Goal: Complete application form

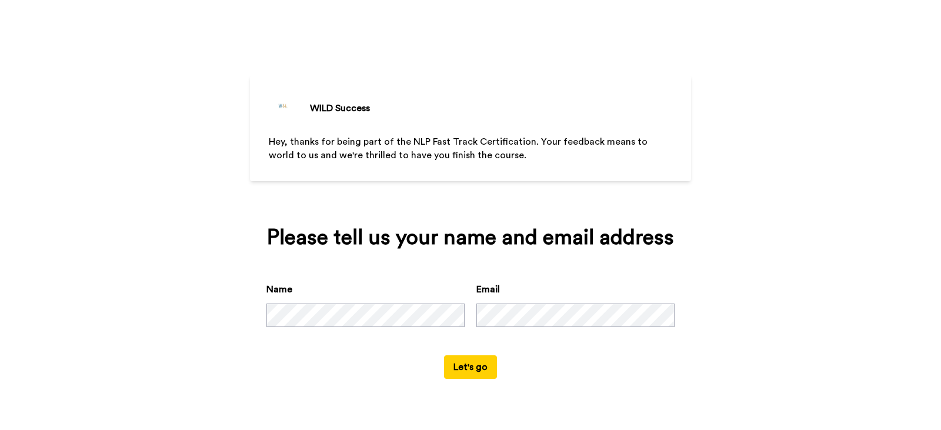
click at [473, 368] on button "Let's go" at bounding box center [470, 367] width 53 height 24
drag, startPoint x: 408, startPoint y: 139, endPoint x: 526, endPoint y: 143, distance: 117.6
click at [526, 143] on span "Hey, thanks for being part of the NLP Fast Track Certification. Your feedback m…" at bounding box center [459, 148] width 381 height 23
copy span "NLP Fast Track Certification"
click at [469, 385] on div "Please tell us your name and email address Name Email Let's go" at bounding box center [470, 302] width 441 height 186
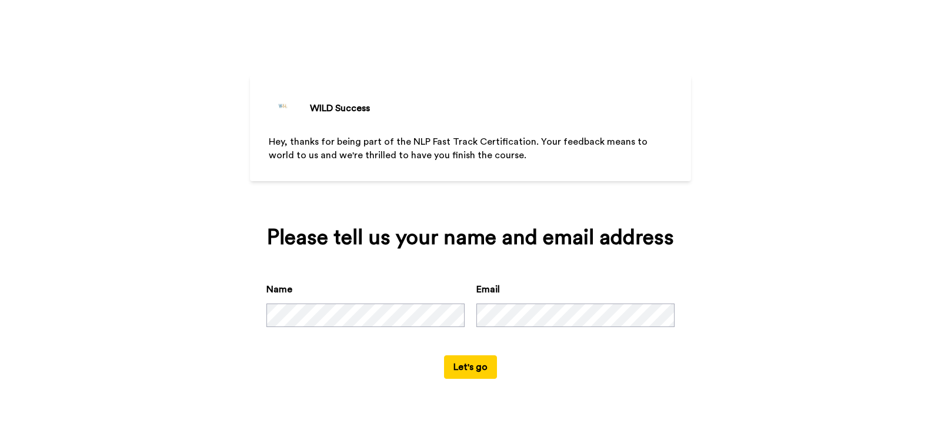
click at [469, 376] on button "Let's go" at bounding box center [470, 367] width 53 height 24
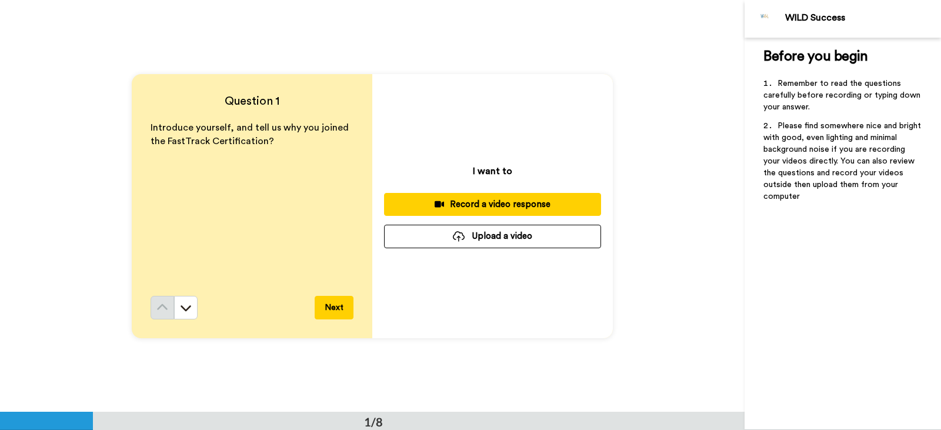
click at [345, 300] on button "Next" at bounding box center [334, 308] width 39 height 24
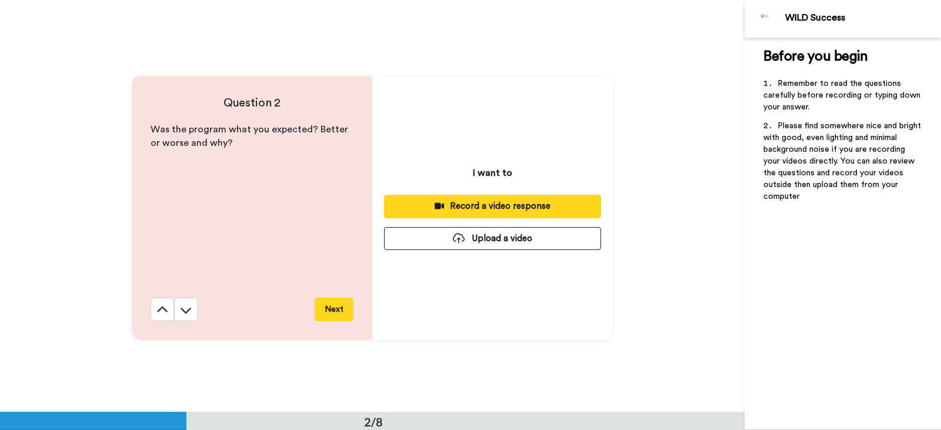
scroll to position [412, 0]
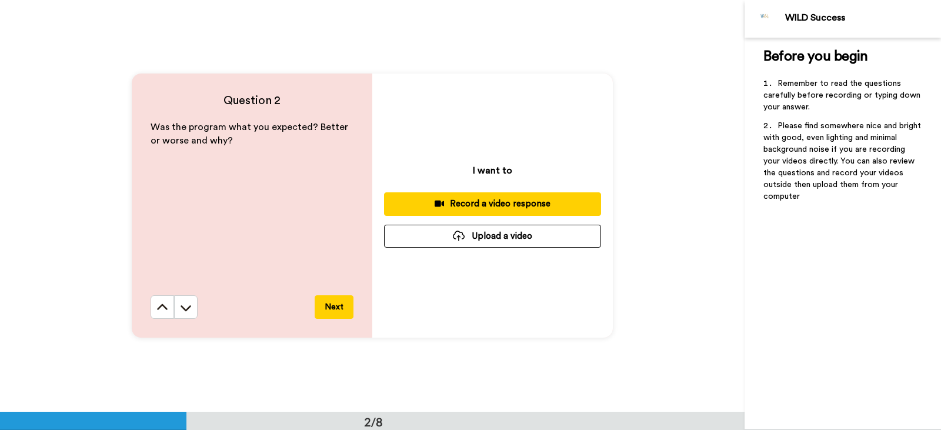
click at [325, 307] on button "Next" at bounding box center [334, 307] width 39 height 24
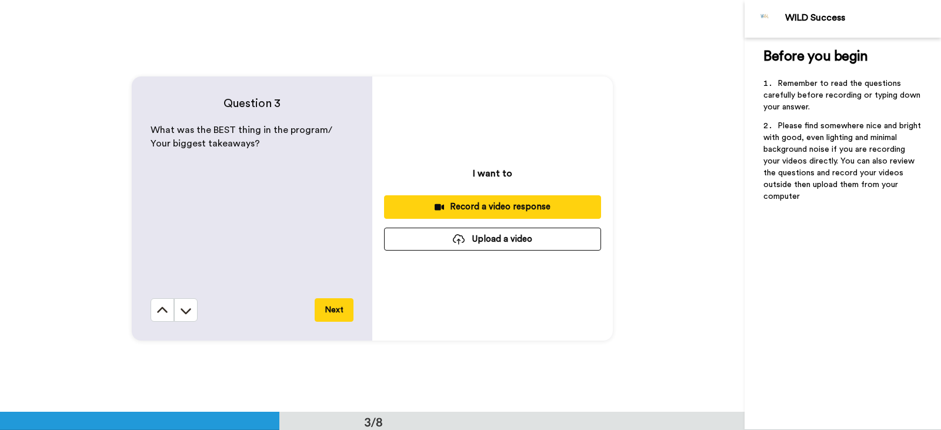
scroll to position [824, 0]
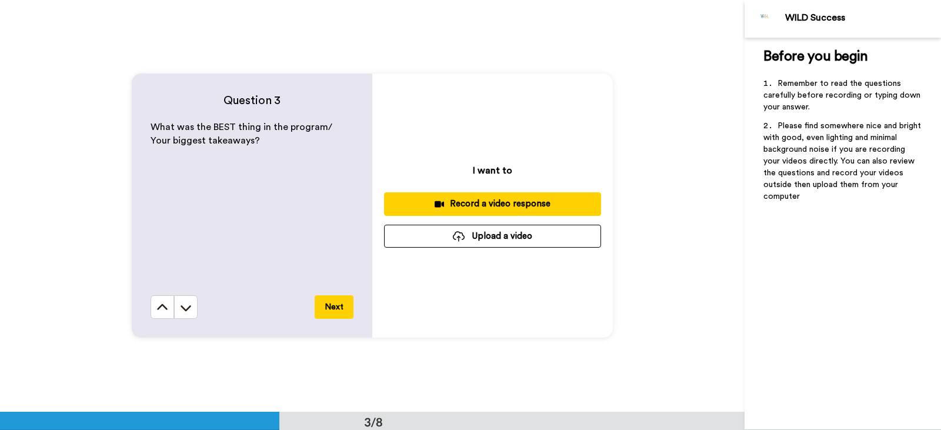
click at [325, 307] on button "Next" at bounding box center [334, 307] width 39 height 24
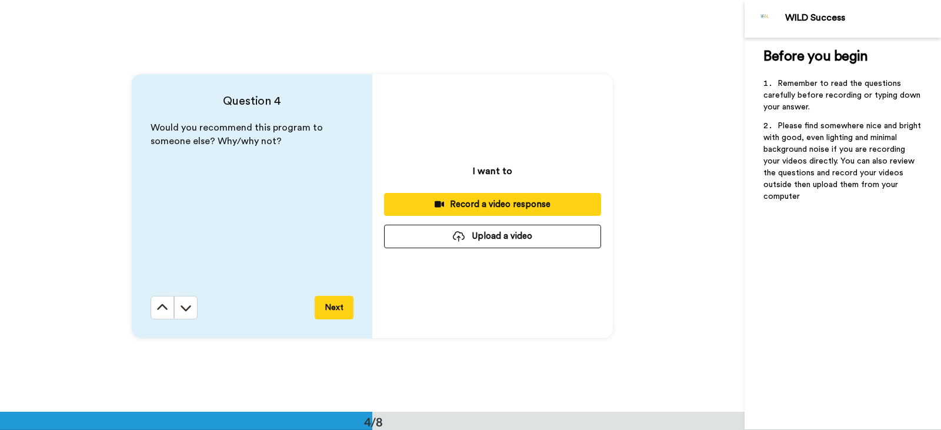
scroll to position [1236, 0]
click at [325, 307] on button "Next" at bounding box center [334, 307] width 39 height 24
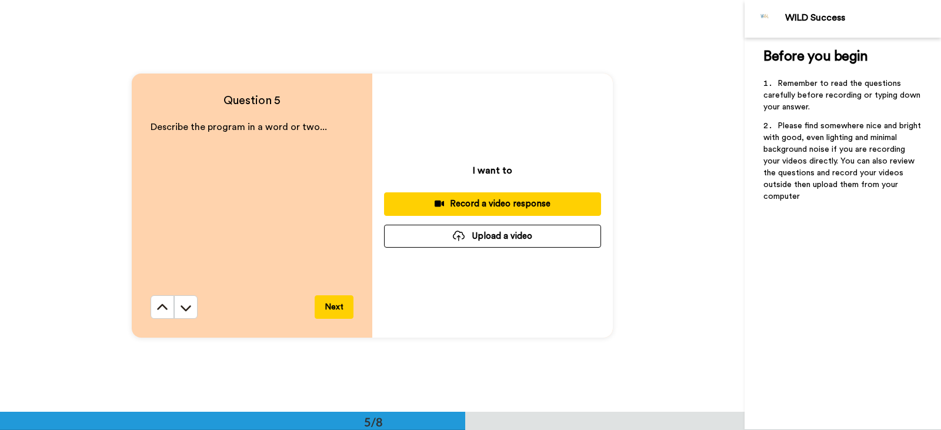
click at [325, 307] on button "Next" at bounding box center [334, 307] width 39 height 24
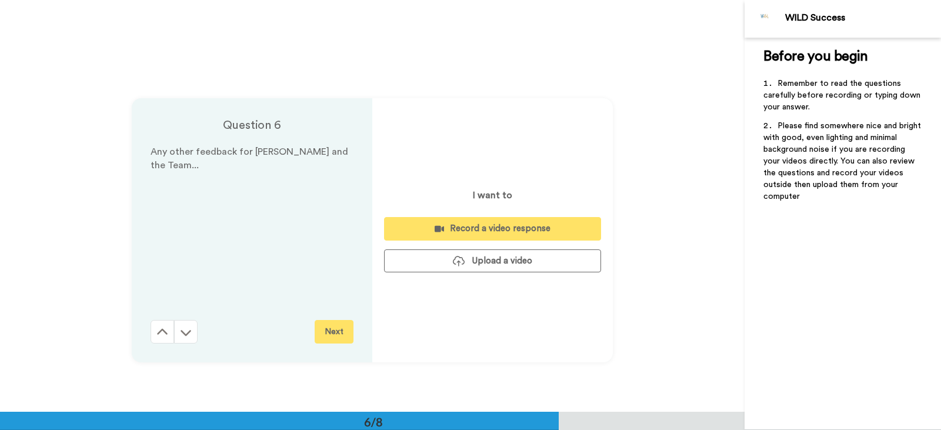
scroll to position [2059, 0]
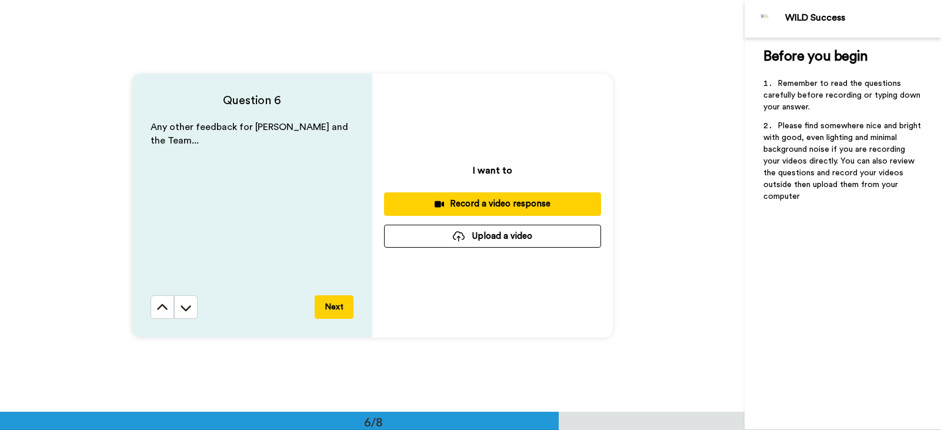
click at [325, 307] on button "Next" at bounding box center [334, 307] width 39 height 24
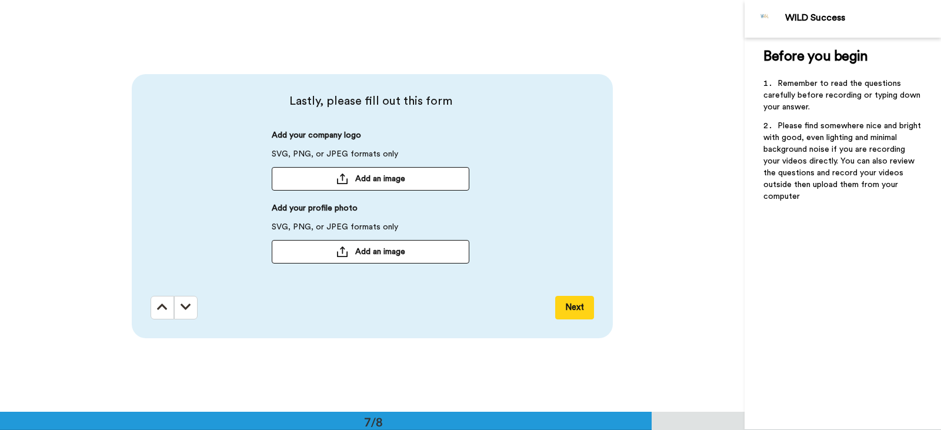
scroll to position [2471, 0]
click at [151, 307] on button at bounding box center [162, 307] width 24 height 24
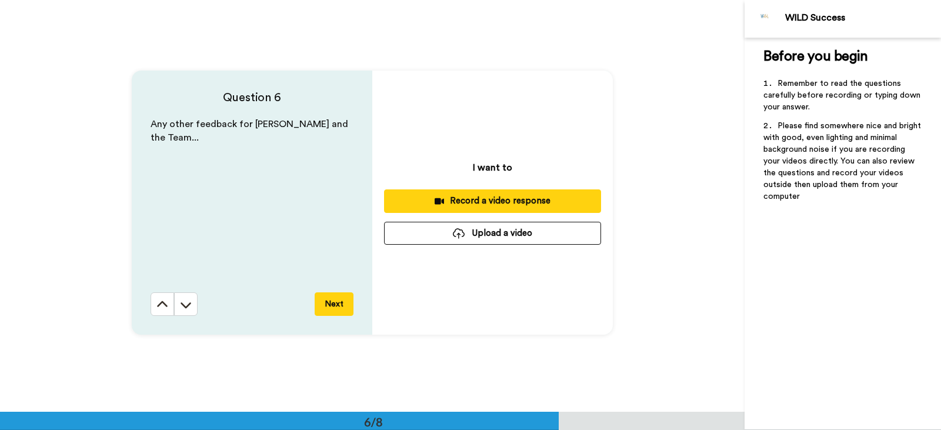
scroll to position [2059, 0]
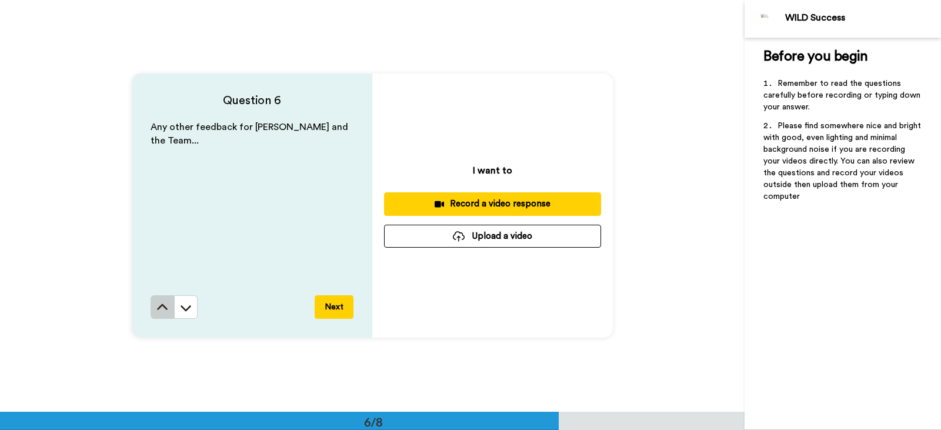
click at [162, 306] on icon at bounding box center [162, 308] width 12 height 12
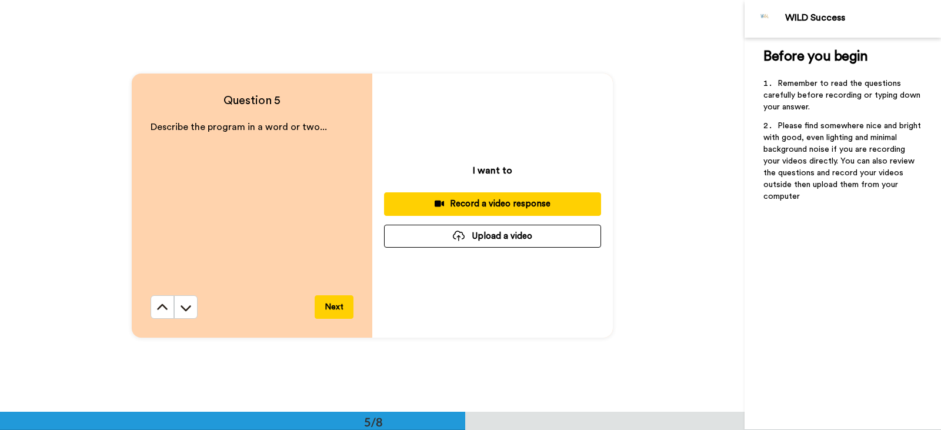
click at [162, 306] on icon at bounding box center [162, 306] width 11 height 6
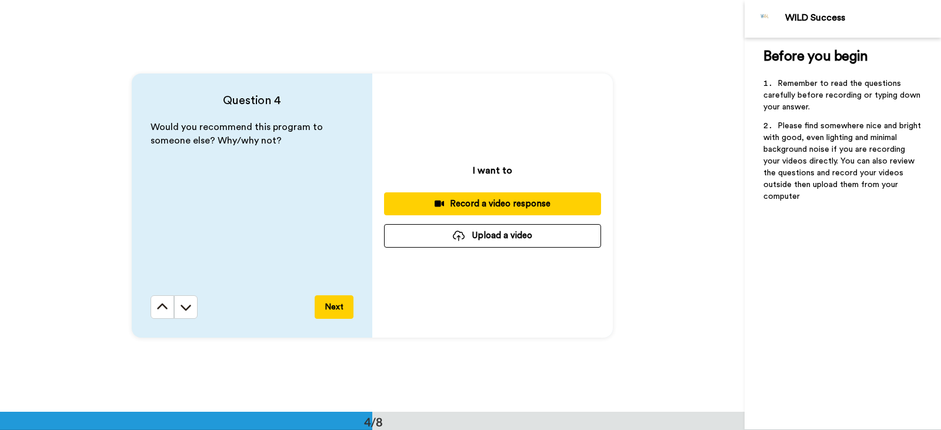
click at [162, 306] on icon at bounding box center [162, 306] width 11 height 6
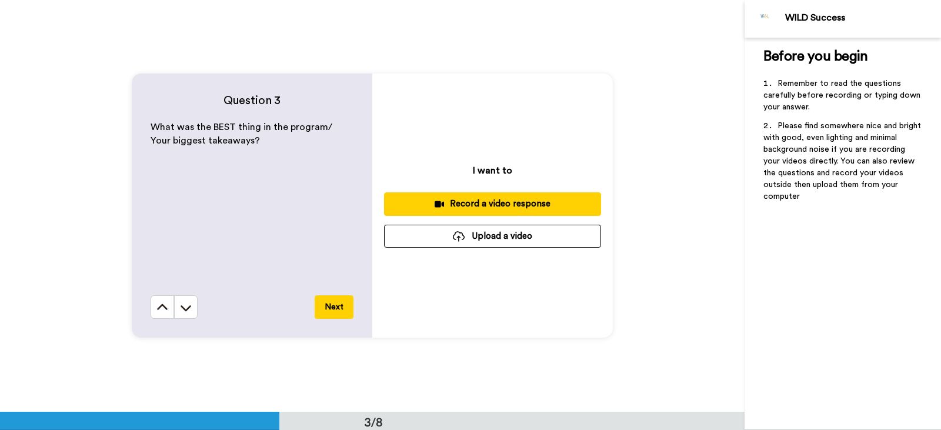
click at [162, 306] on icon at bounding box center [162, 308] width 12 height 12
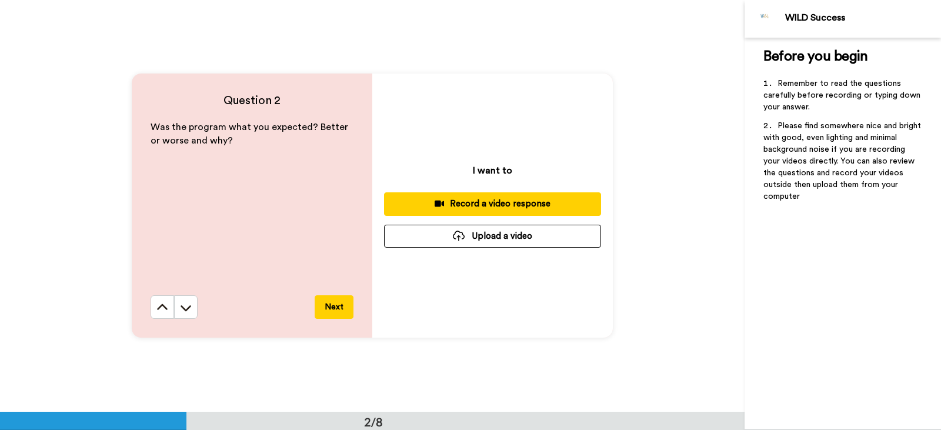
click at [162, 306] on icon at bounding box center [162, 306] width 11 height 6
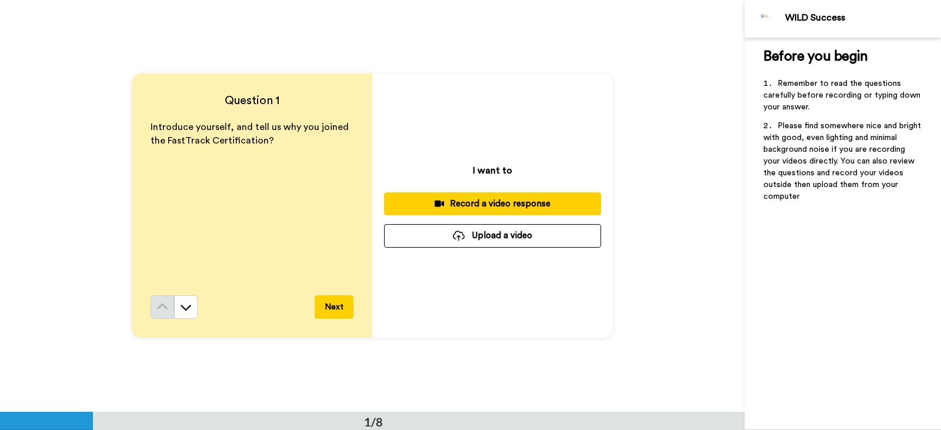
scroll to position [0, 0]
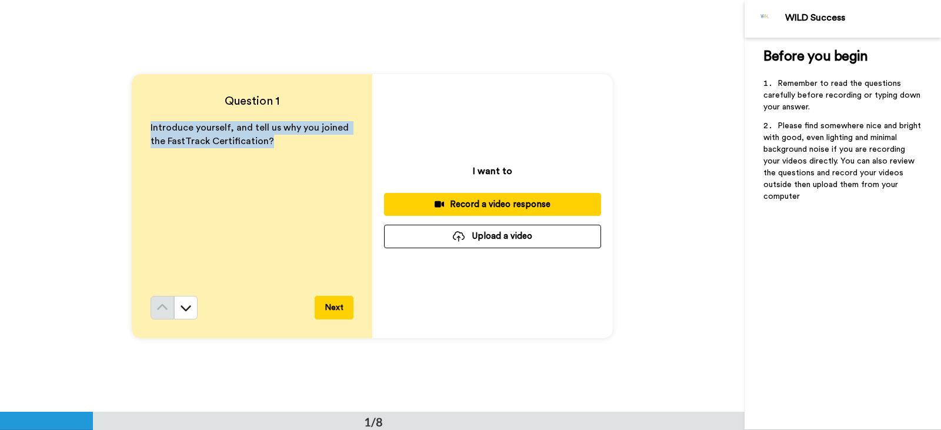
drag, startPoint x: 148, startPoint y: 123, endPoint x: 277, endPoint y: 139, distance: 130.2
click at [277, 139] on p "Introduce yourself, and tell us why you joined the FastTrack Certification?" at bounding box center [251, 134] width 203 height 27
copy span "Introduce yourself, and tell us why you joined the FastTrack Certification?"
click at [95, 321] on div "Question 1 Introduce yourself, and tell us why you joined the FastTrack Certifi…" at bounding box center [372, 206] width 744 height 412
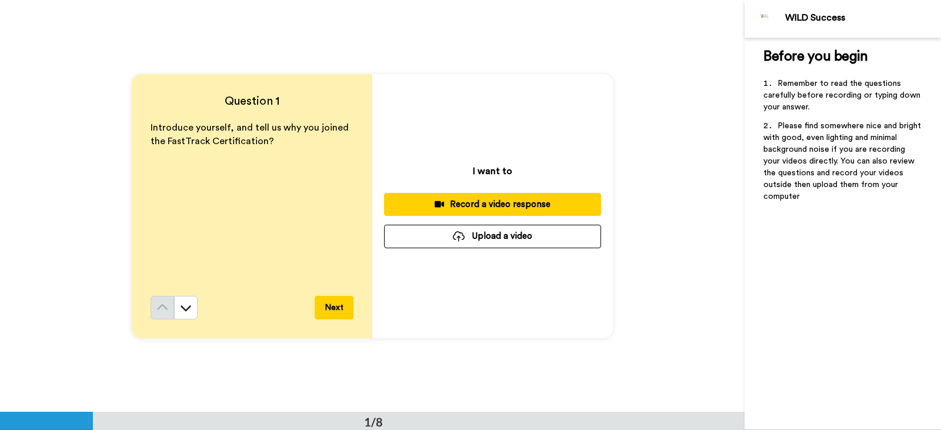
click at [239, 156] on div "Introduce yourself, and tell us why you joined the FastTrack Certification?" at bounding box center [251, 208] width 203 height 175
click at [293, 135] on p "Introduce yourself, and tell us why you joined the FastTrack Certification?" at bounding box center [251, 134] width 203 height 27
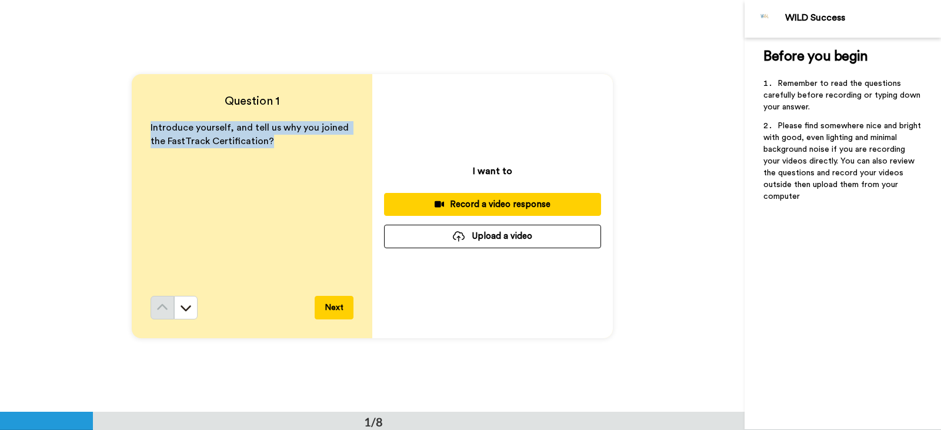
drag, startPoint x: 290, startPoint y: 138, endPoint x: 138, endPoint y: 131, distance: 153.0
click at [138, 131] on div "Question 1 Introduce yourself, and tell us why you joined the FastTrack Certifi…" at bounding box center [252, 206] width 240 height 264
click at [233, 173] on div "Introduce yourself, and tell us why you joined the FastTrack Certification?" at bounding box center [251, 208] width 203 height 175
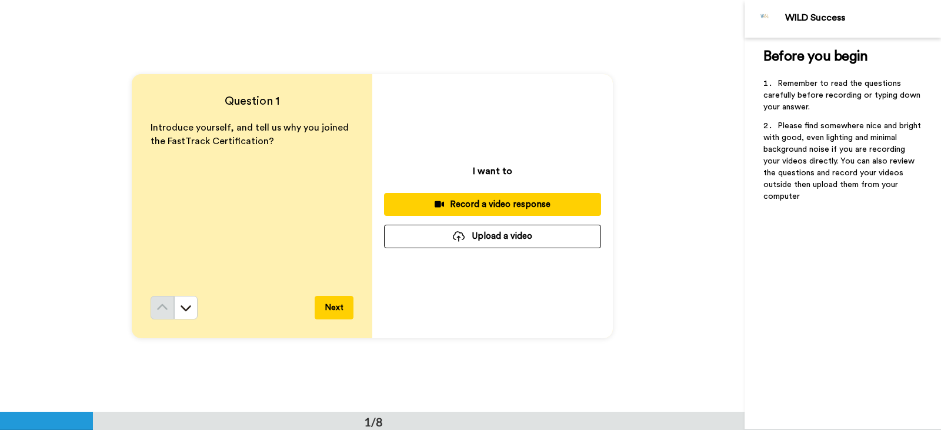
click at [276, 158] on div "Introduce yourself, and tell us why you joined the FastTrack Certification?" at bounding box center [251, 208] width 203 height 175
click at [189, 306] on button at bounding box center [186, 308] width 24 height 24
click at [189, 306] on div "Question 1 Introduce yourself, and tell us why you joined the FastTrack Certifi…" at bounding box center [372, 206] width 744 height 412
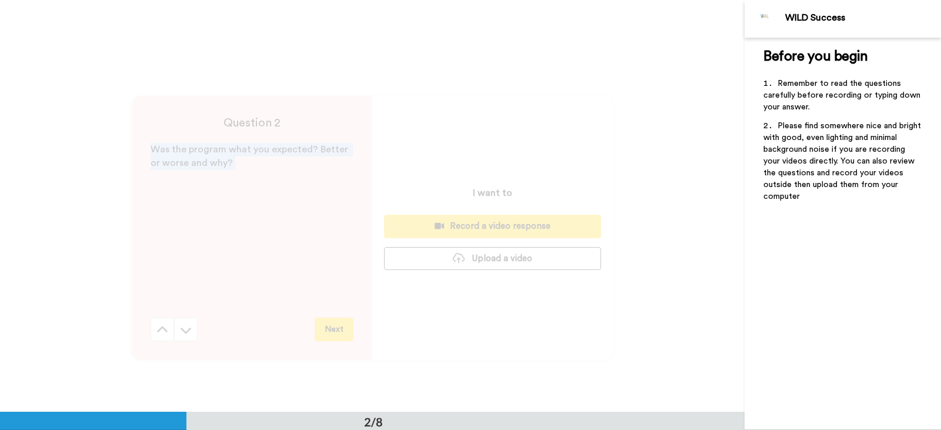
click at [189, 306] on div "Question 2 Was the program what you expected? Better or worse and why? Next" at bounding box center [252, 228] width 240 height 264
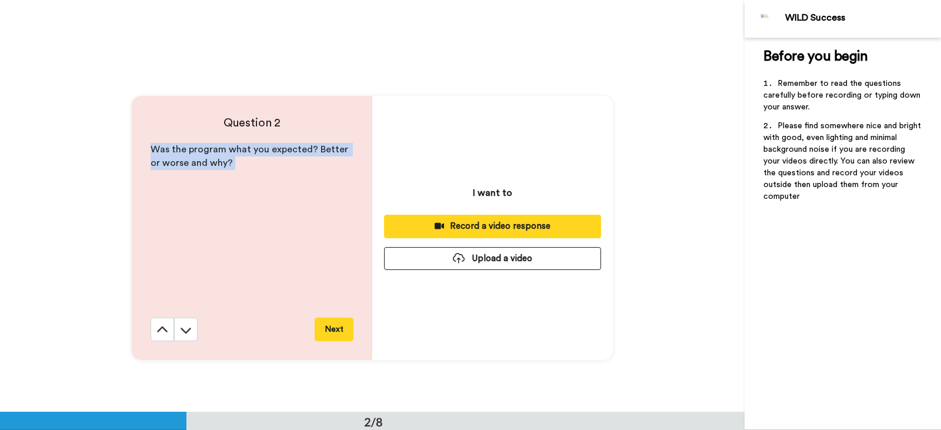
scroll to position [412, 0]
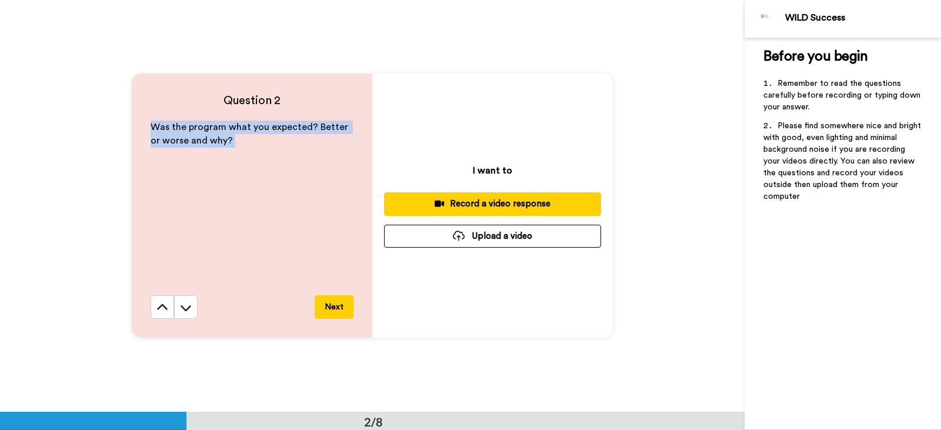
click at [189, 306] on button at bounding box center [186, 307] width 24 height 24
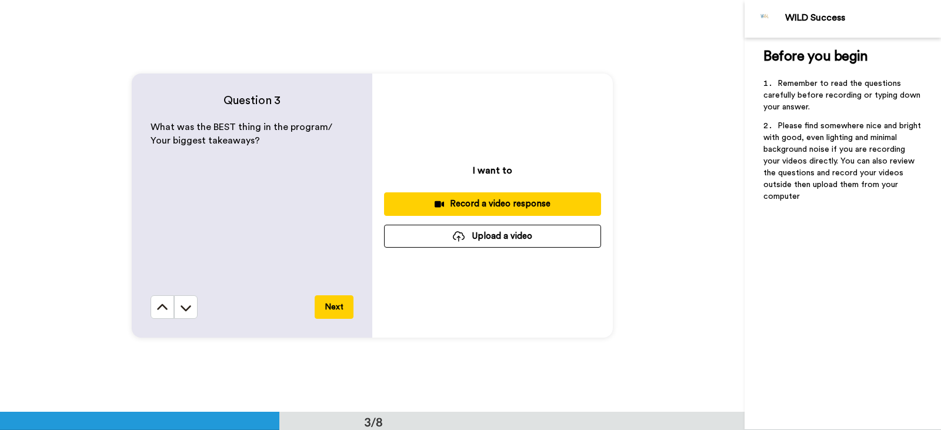
click at [189, 306] on button at bounding box center [186, 307] width 24 height 24
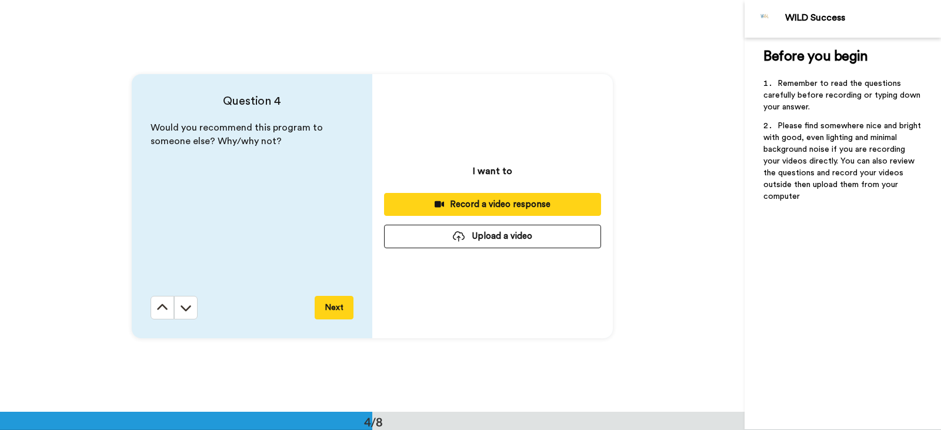
scroll to position [1236, 0]
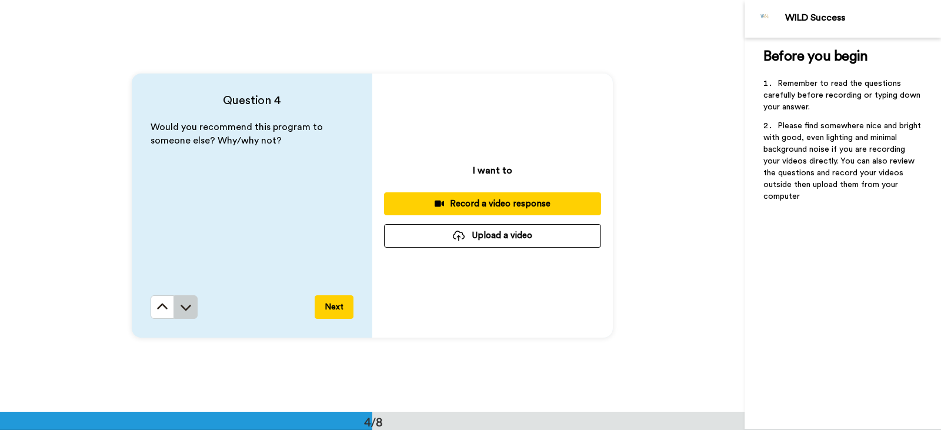
click at [191, 306] on button at bounding box center [186, 307] width 24 height 24
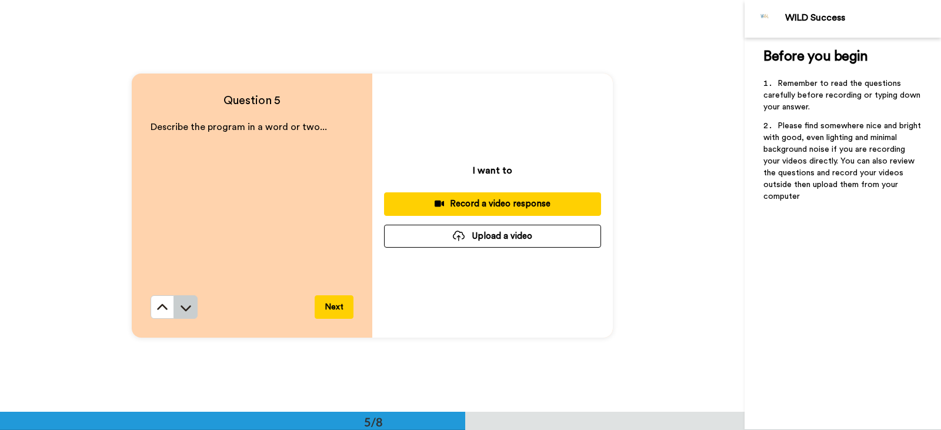
click at [191, 302] on button at bounding box center [186, 307] width 24 height 24
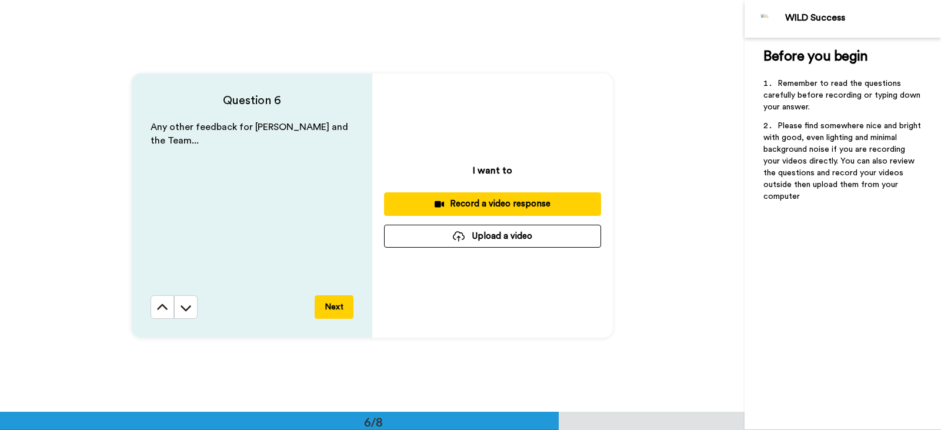
click at [191, 302] on button at bounding box center [186, 307] width 24 height 24
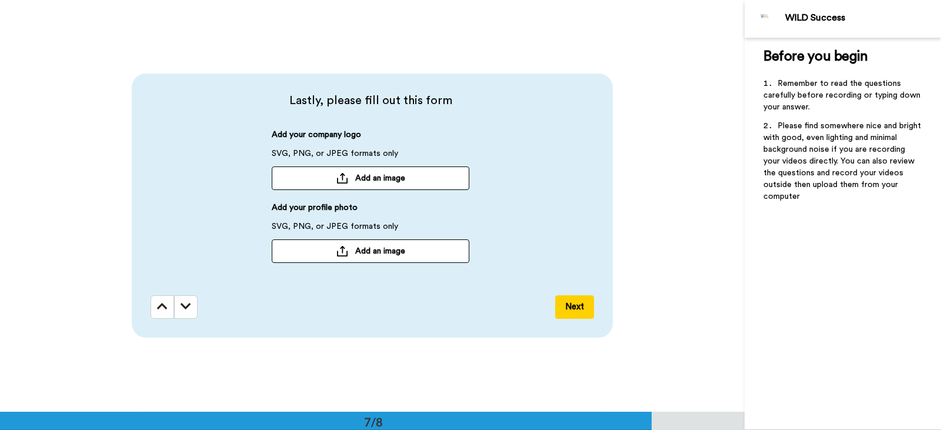
click at [191, 302] on button at bounding box center [186, 307] width 24 height 24
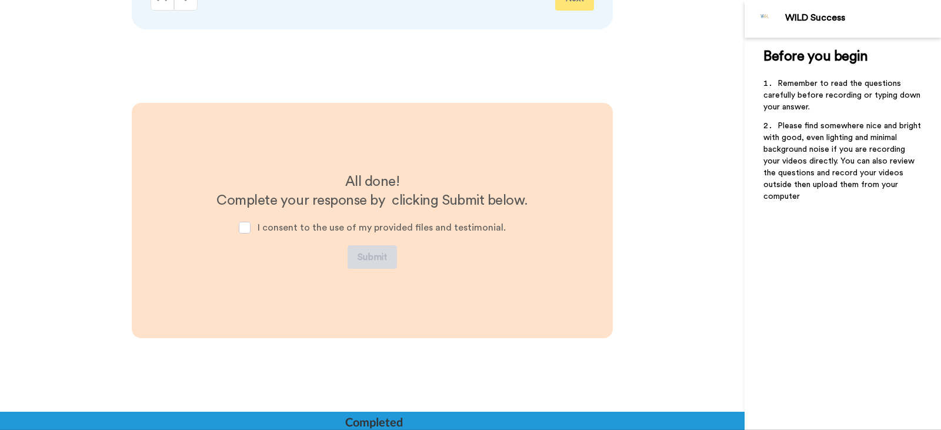
scroll to position [2794, 0]
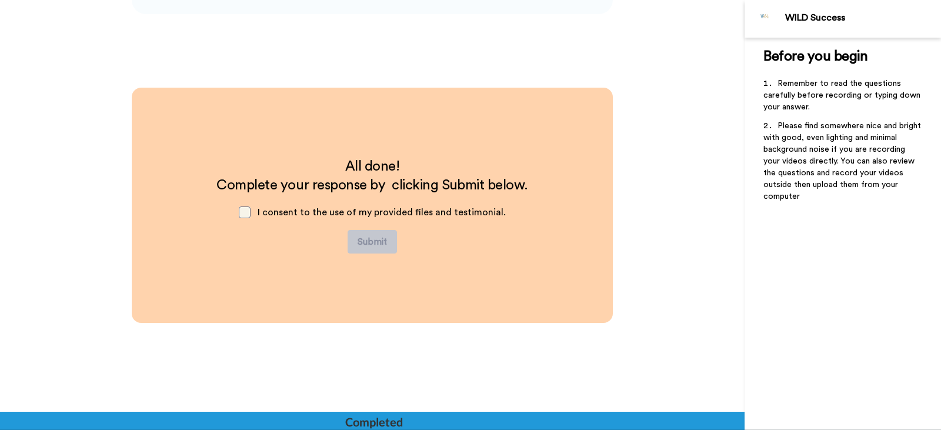
click at [248, 210] on span at bounding box center [245, 212] width 12 height 12
click at [245, 210] on span at bounding box center [245, 212] width 12 height 12
click at [369, 229] on div "I consent to the use of my provided files and testimonial." at bounding box center [372, 212] width 286 height 35
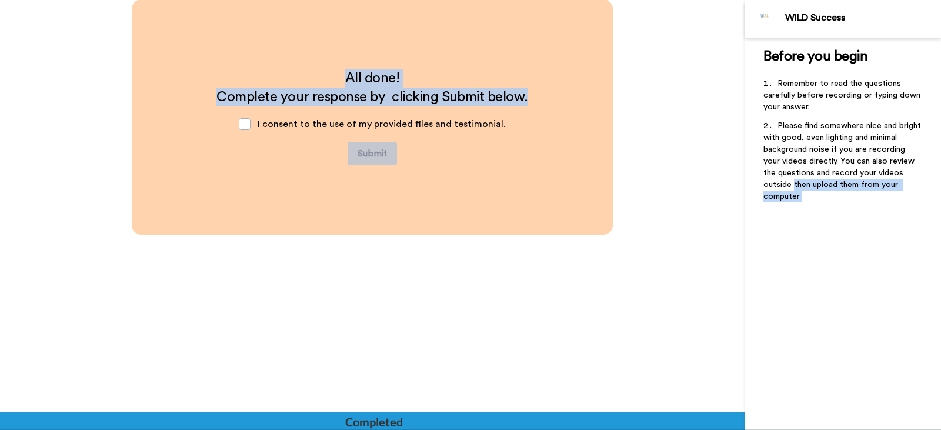
drag, startPoint x: 751, startPoint y: 379, endPoint x: 695, endPoint y: 172, distance: 214.9
click at [695, 172] on div "WILD Success Before you begin ﻿ Remember to read the questions carefully before…" at bounding box center [470, 215] width 941 height 430
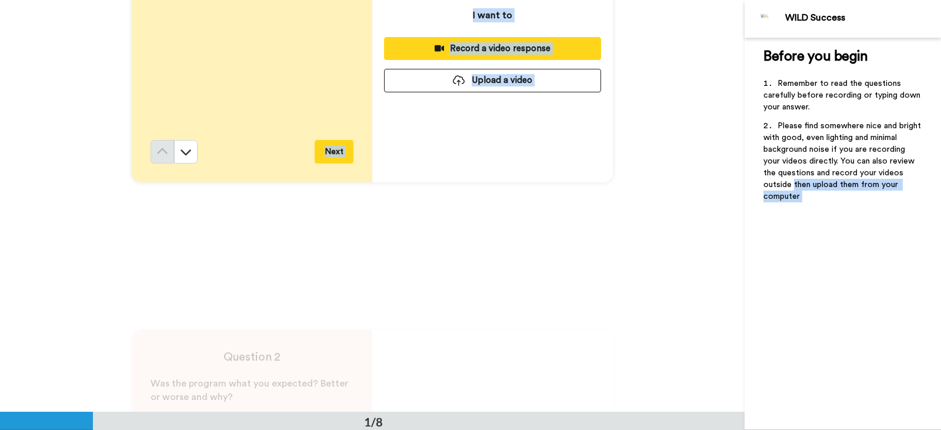
scroll to position [0, 0]
